Goal: Task Accomplishment & Management: Manage account settings

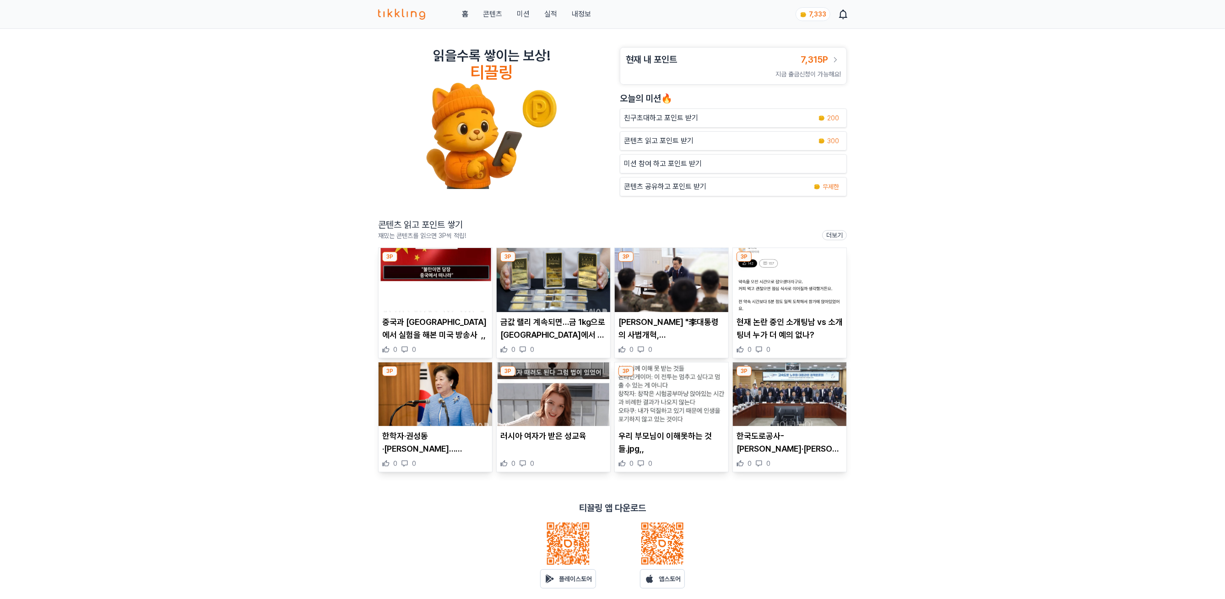
click at [462, 14] on link "홈" at bounding box center [465, 14] width 6 height 11
click at [464, 13] on link "홈" at bounding box center [465, 14] width 6 height 11
click at [500, 12] on link "콘텐츠" at bounding box center [492, 14] width 19 height 11
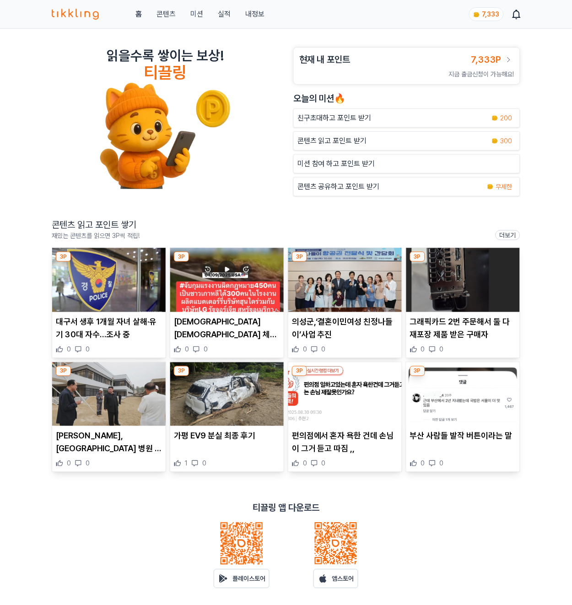
click at [248, 1] on div "홈 콘텐츠 미션 실적 내정보 7,333" at bounding box center [286, 14] width 469 height 28
click at [249, 22] on div "홈 콘텐츠 미션 실적 내정보 7,333" at bounding box center [286, 14] width 469 height 28
click at [259, 6] on div "홈 콘텐츠 미션 실적 내정보 7,333" at bounding box center [286, 14] width 469 height 28
click at [269, 13] on div "홈 콘텐츠 미션 실적 내정보 7,333" at bounding box center [286, 14] width 469 height 28
click at [257, 13] on link "내정보" at bounding box center [254, 14] width 19 height 11
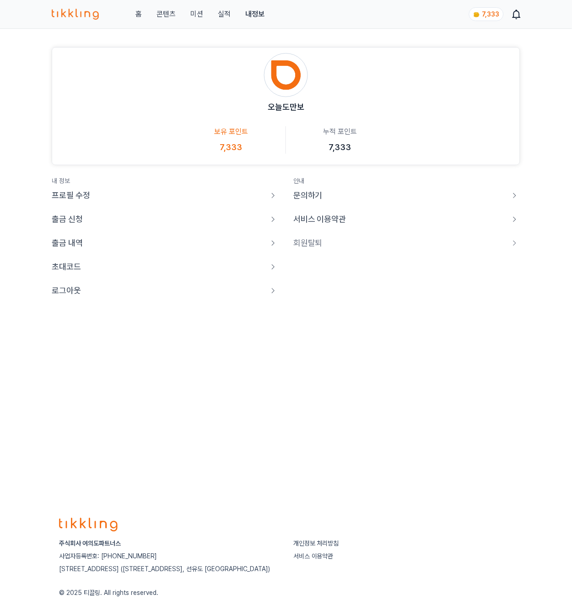
click at [80, 295] on p "로그아웃" at bounding box center [66, 290] width 29 height 13
